Goal: Register for event/course

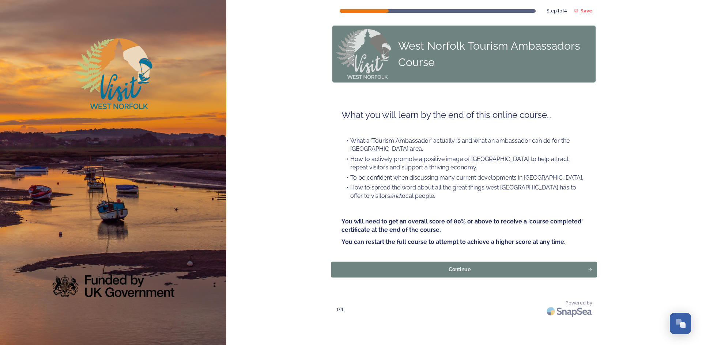
click at [459, 271] on div "Continue" at bounding box center [459, 270] width 249 height 8
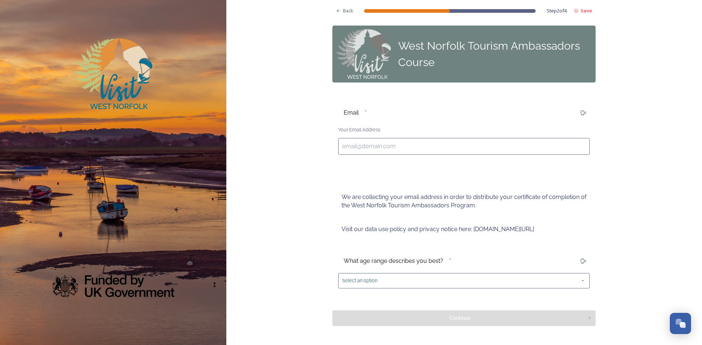
click at [412, 141] on input at bounding box center [463, 146] width 251 height 17
type input "[EMAIL_ADDRESS][DOMAIN_NAME]"
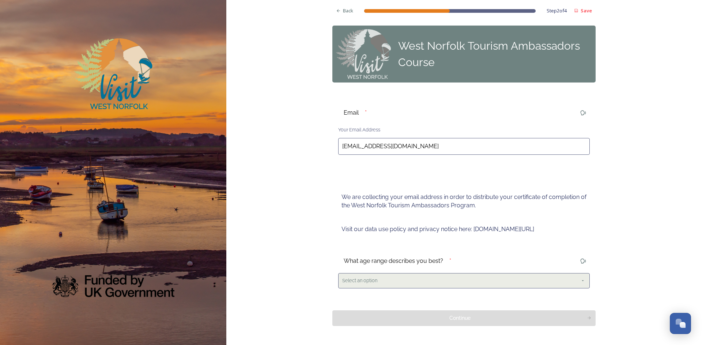
click at [582, 281] on icon at bounding box center [583, 281] width 2 height 1
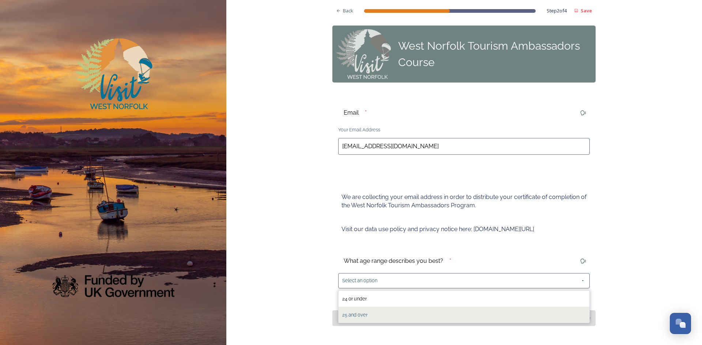
click at [411, 318] on div "25 and over" at bounding box center [463, 315] width 251 height 16
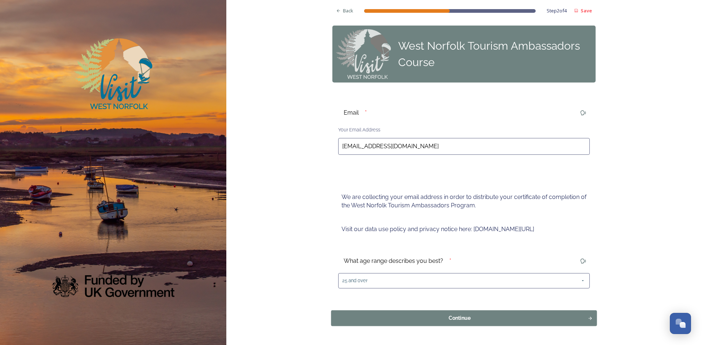
click at [459, 319] on div "Continue" at bounding box center [459, 318] width 249 height 8
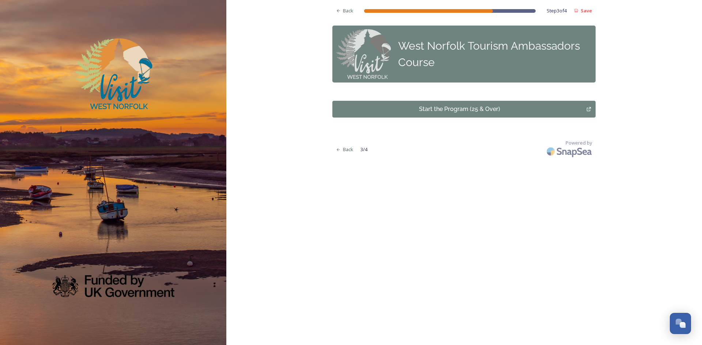
click at [441, 108] on div "Start the Program (25 & Over)" at bounding box center [459, 109] width 246 height 9
